Goal: Information Seeking & Learning: Learn about a topic

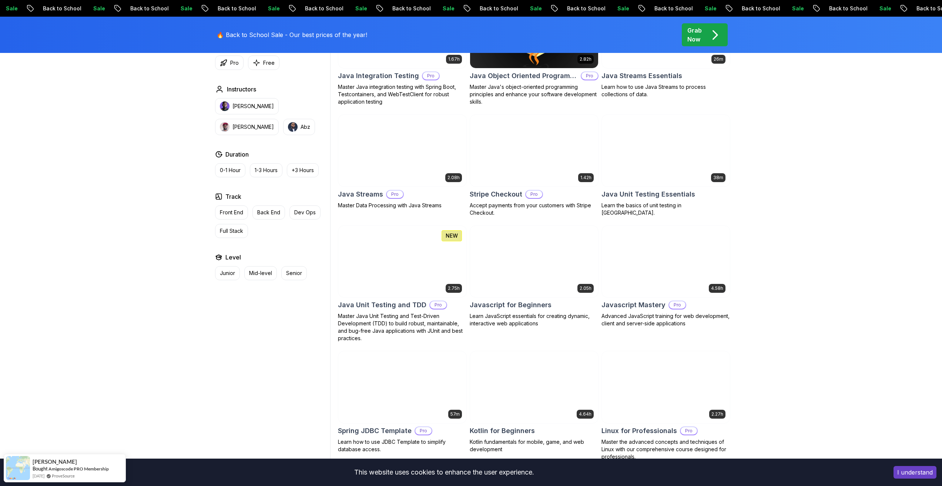
scroll to position [1259, 0]
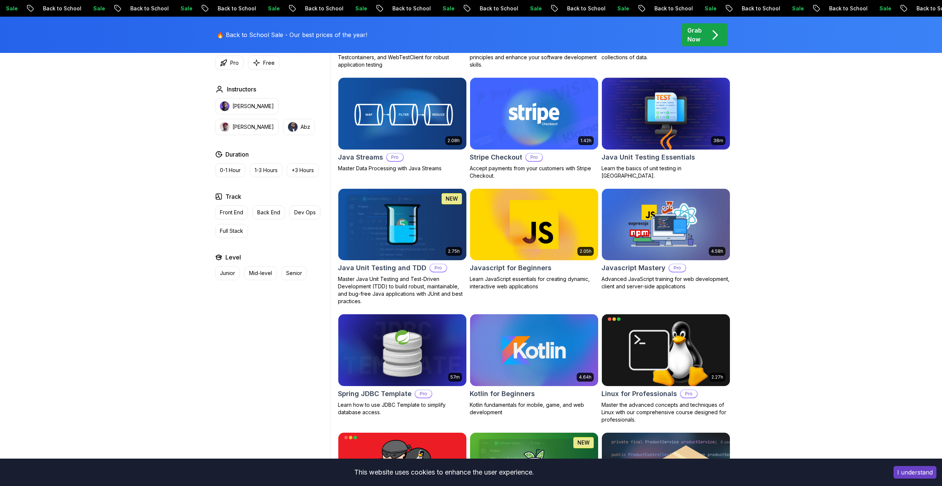
click at [518, 397] on h2 "Kotlin for Beginners" at bounding box center [502, 394] width 65 height 10
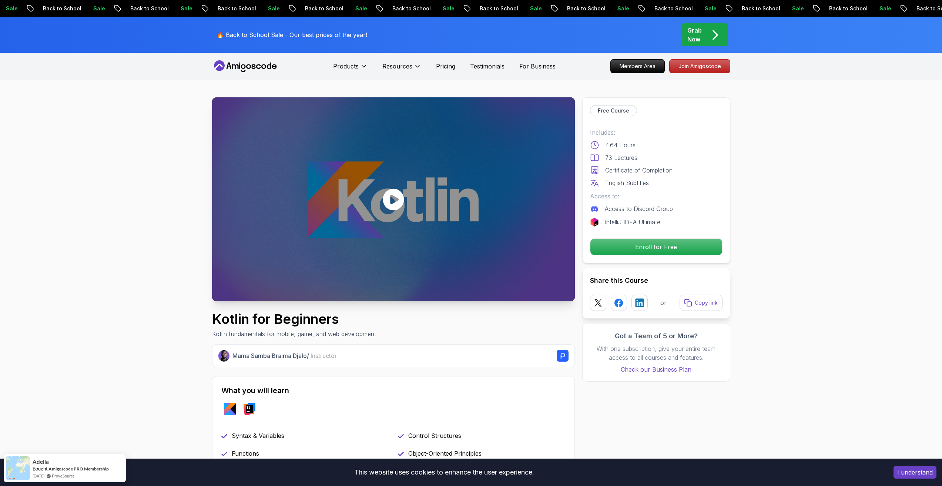
click at [394, 199] on icon at bounding box center [393, 199] width 22 height 22
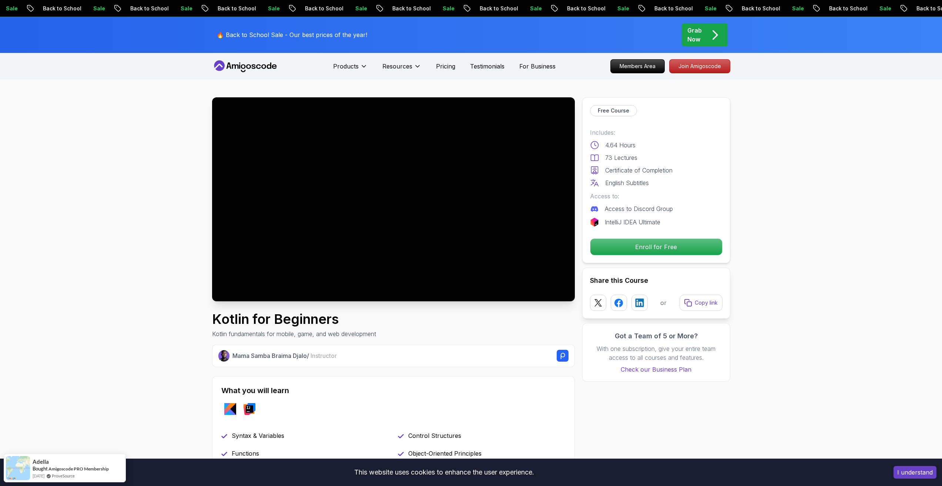
click at [313, 187] on div at bounding box center [393, 199] width 363 height 204
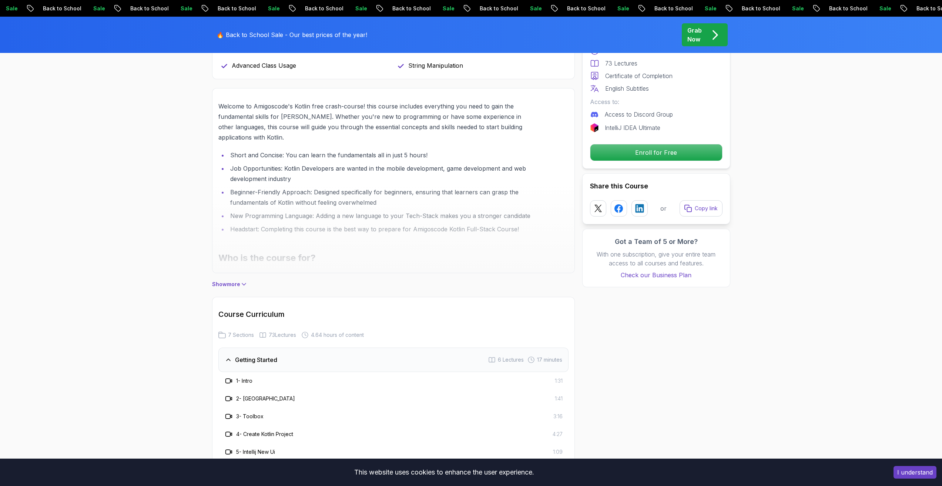
scroll to position [444, 0]
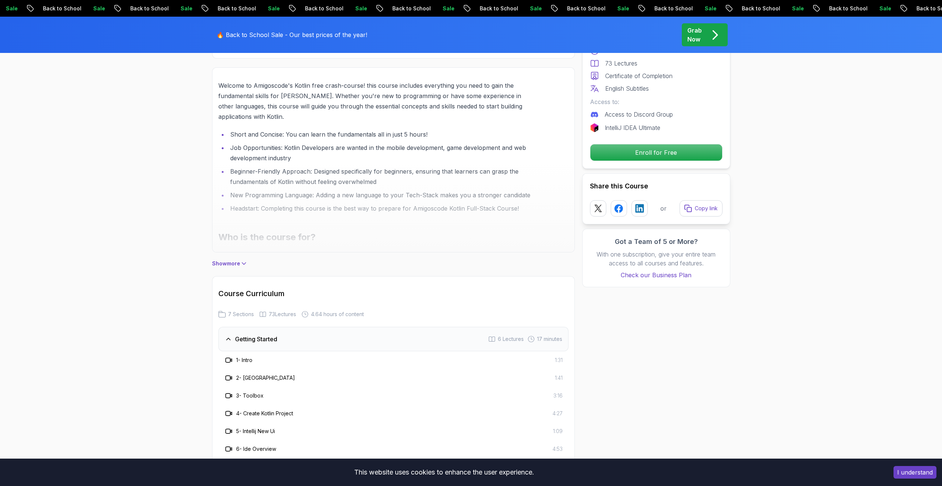
click at [238, 264] on p "Show more" at bounding box center [226, 263] width 28 height 7
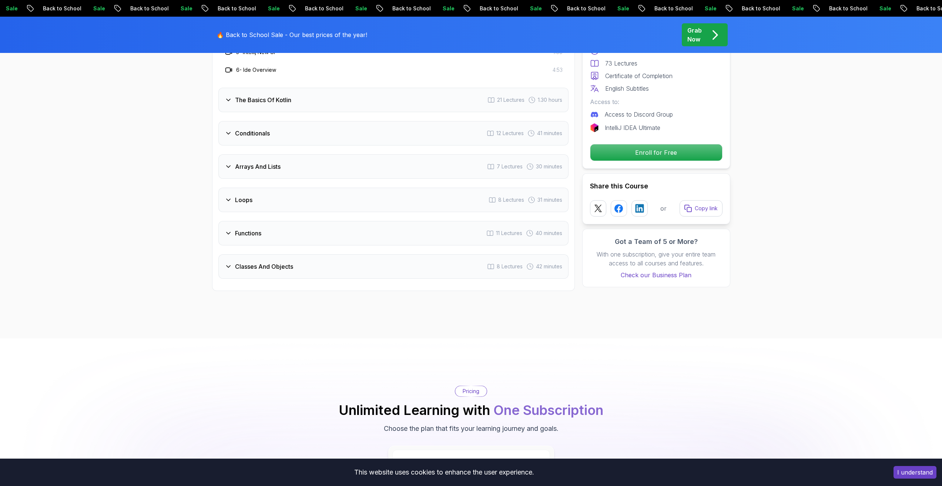
scroll to position [1481, 0]
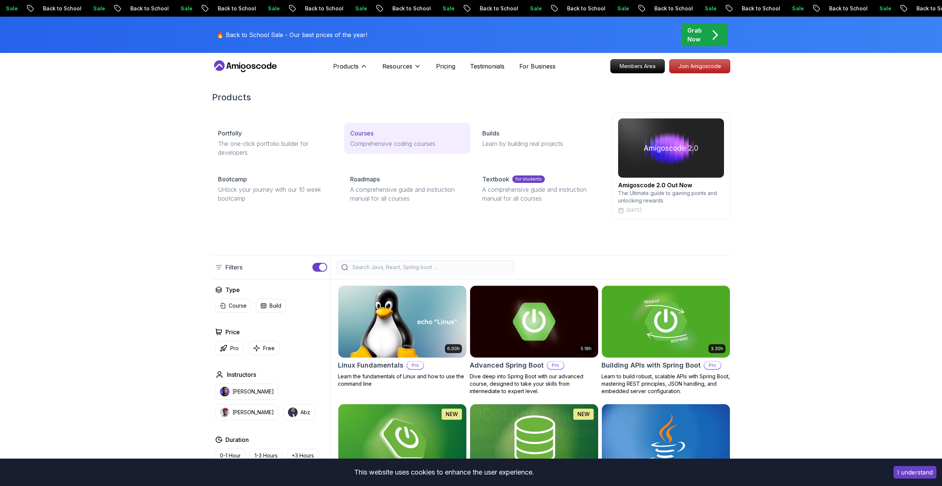
click at [361, 133] on p "Courses" at bounding box center [361, 133] width 23 height 9
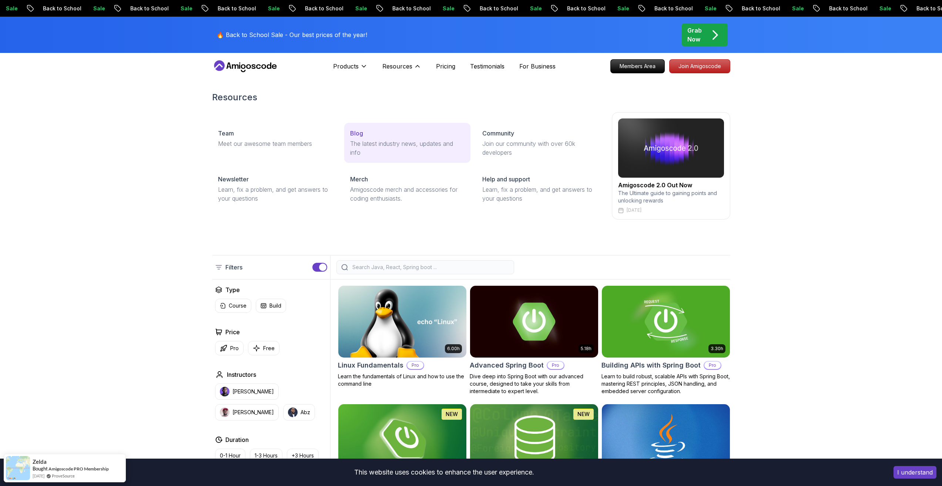
click at [374, 140] on p "The latest industry news, updates and info" at bounding box center [407, 148] width 114 height 18
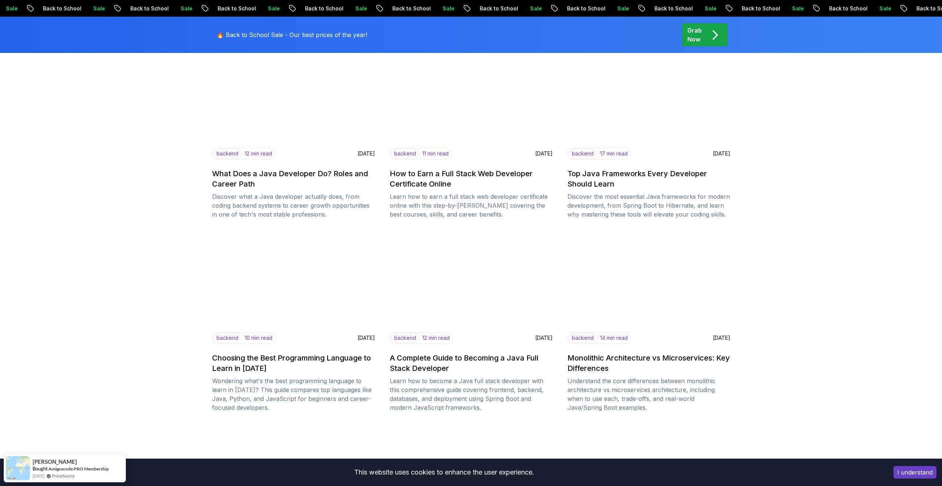
scroll to position [148, 0]
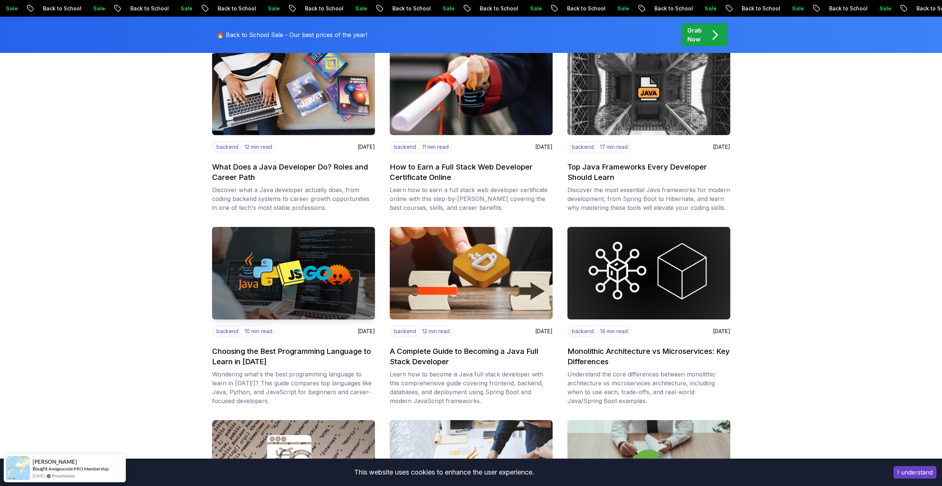
click at [244, 351] on h2 "Choosing the Best Programming Language to Learn in [DATE]" at bounding box center [293, 356] width 163 height 21
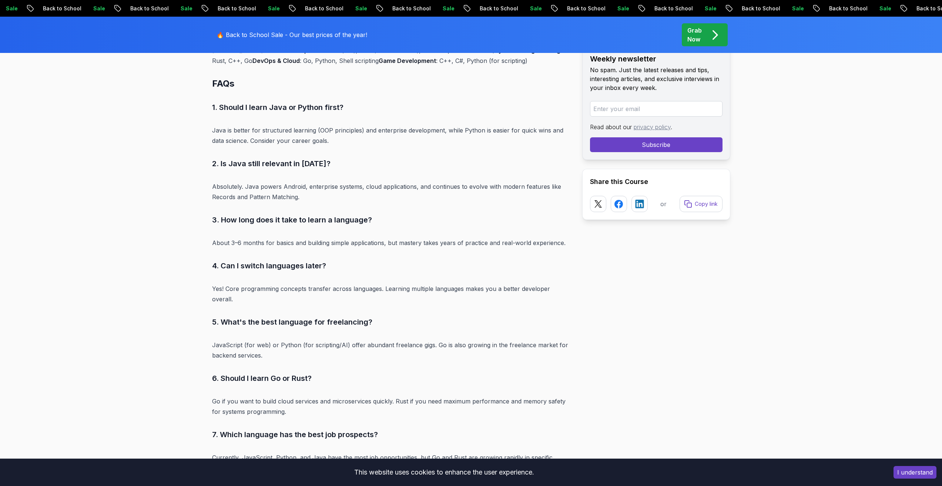
scroll to position [3407, 0]
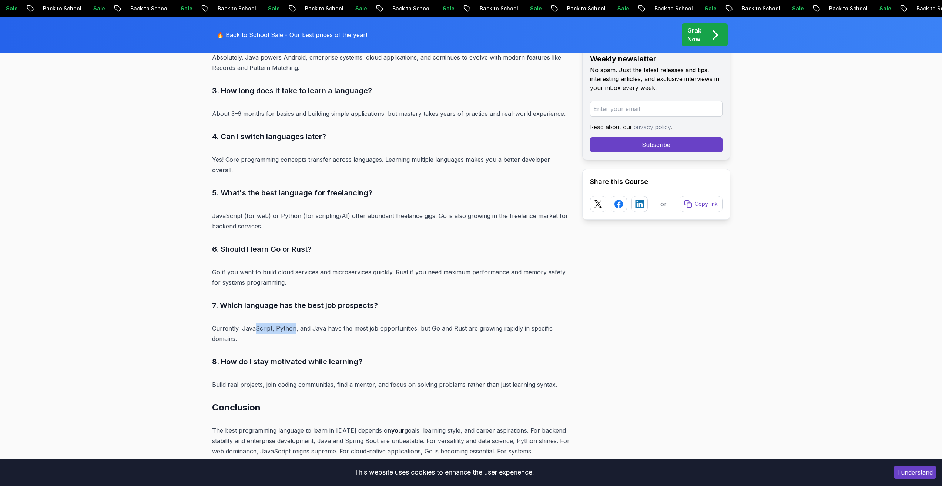
drag, startPoint x: 256, startPoint y: 318, endPoint x: 293, endPoint y: 318, distance: 36.3
click at [293, 323] on p "Currently, JavaScript, Python, and Java have the most job opportunities, but Go…" at bounding box center [391, 333] width 358 height 21
click at [364, 327] on p "Currently, JavaScript, Python, and Java have the most job opportunities, but Go…" at bounding box center [391, 333] width 358 height 21
drag, startPoint x: 297, startPoint y: 313, endPoint x: 341, endPoint y: 320, distance: 44.7
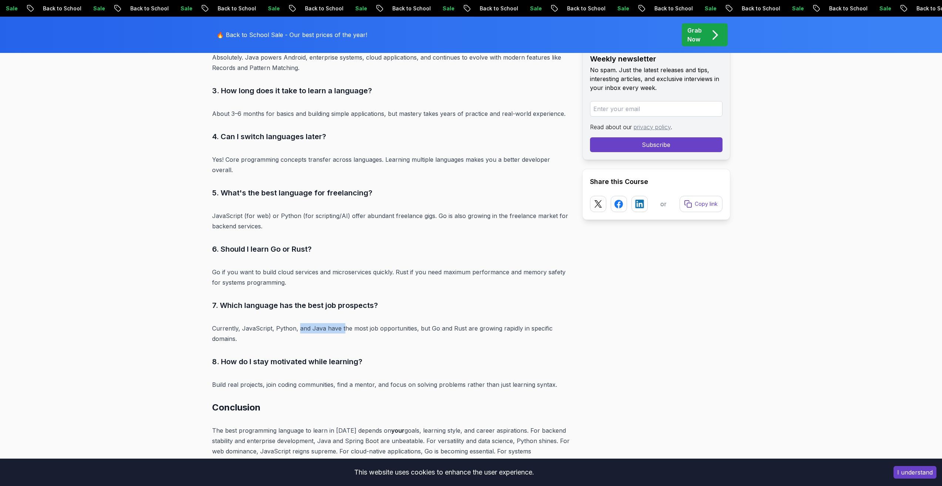
click at [302, 328] on p "Currently, JavaScript, Python, and Java have the most job opportunities, but Go…" at bounding box center [391, 333] width 358 height 21
drag, startPoint x: 293, startPoint y: 319, endPoint x: 309, endPoint y: 321, distance: 16.4
click at [308, 323] on p "Currently, JavaScript, Python, and Java have the most job opportunities, but Go…" at bounding box center [391, 333] width 358 height 21
click at [294, 327] on p "Currently, JavaScript, Python, and Java have the most job opportunities, but Go…" at bounding box center [391, 333] width 358 height 21
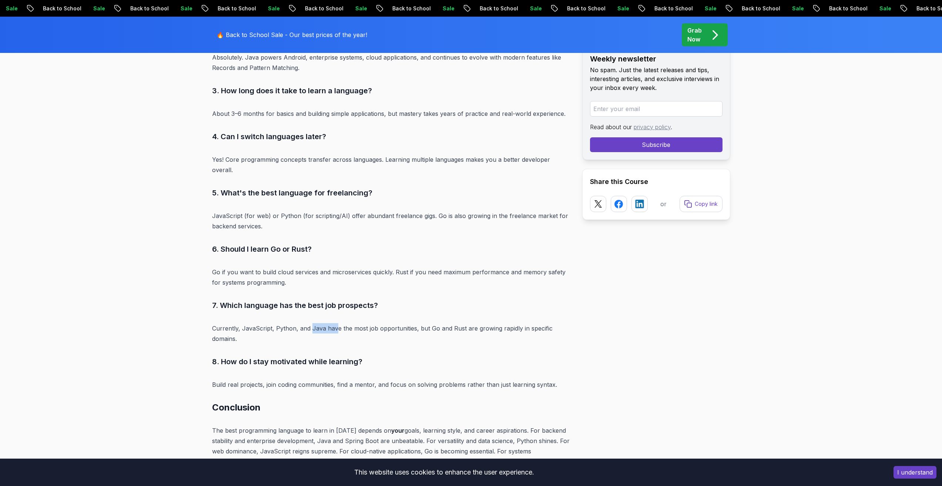
drag, startPoint x: 310, startPoint y: 314, endPoint x: 334, endPoint y: 320, distance: 24.3
click at [336, 323] on p "Currently, JavaScript, Python, and Java have the most job opportunities, but Go…" at bounding box center [391, 333] width 358 height 21
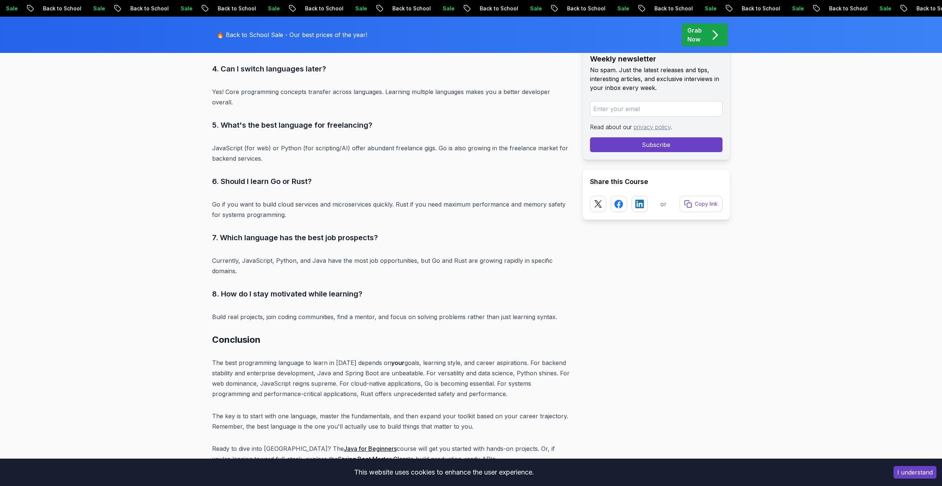
scroll to position [3629, 0]
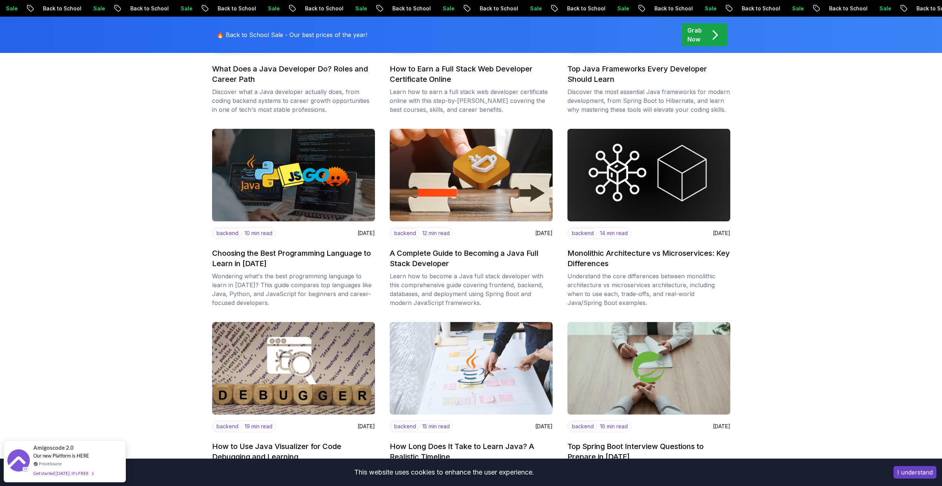
scroll to position [116, 0]
